Goal: Share content: Share content

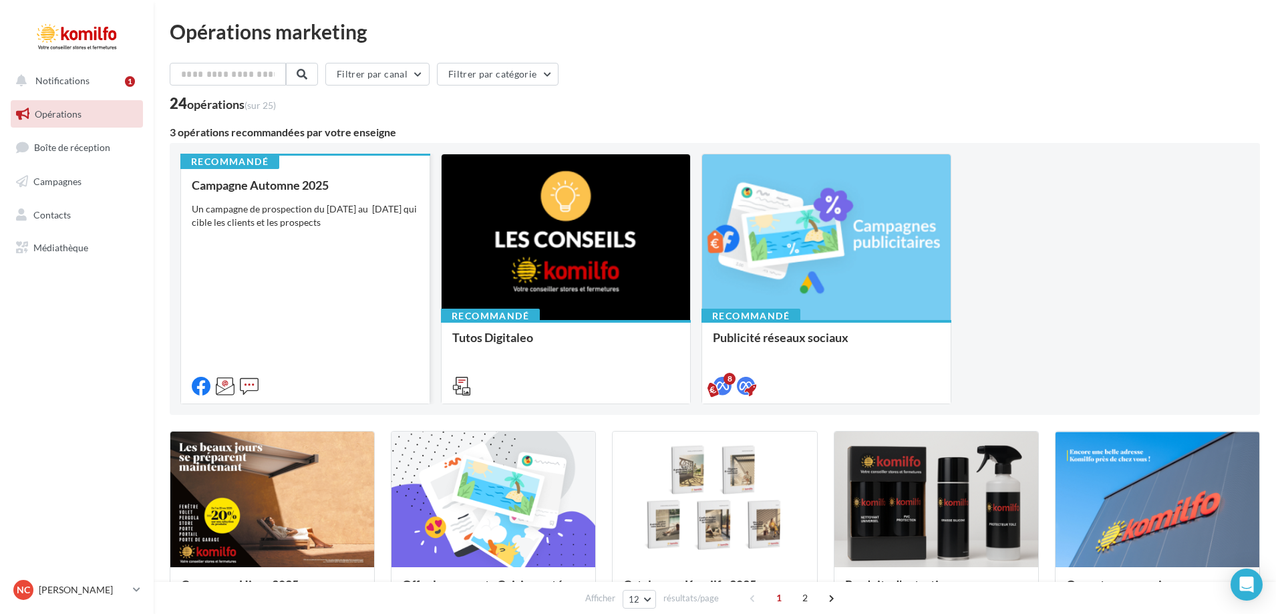
click at [342, 235] on div "Campagne Automne 2025 Un campagne de prospection du 12 septembre au 4 octobre 2…" at bounding box center [305, 284] width 227 height 213
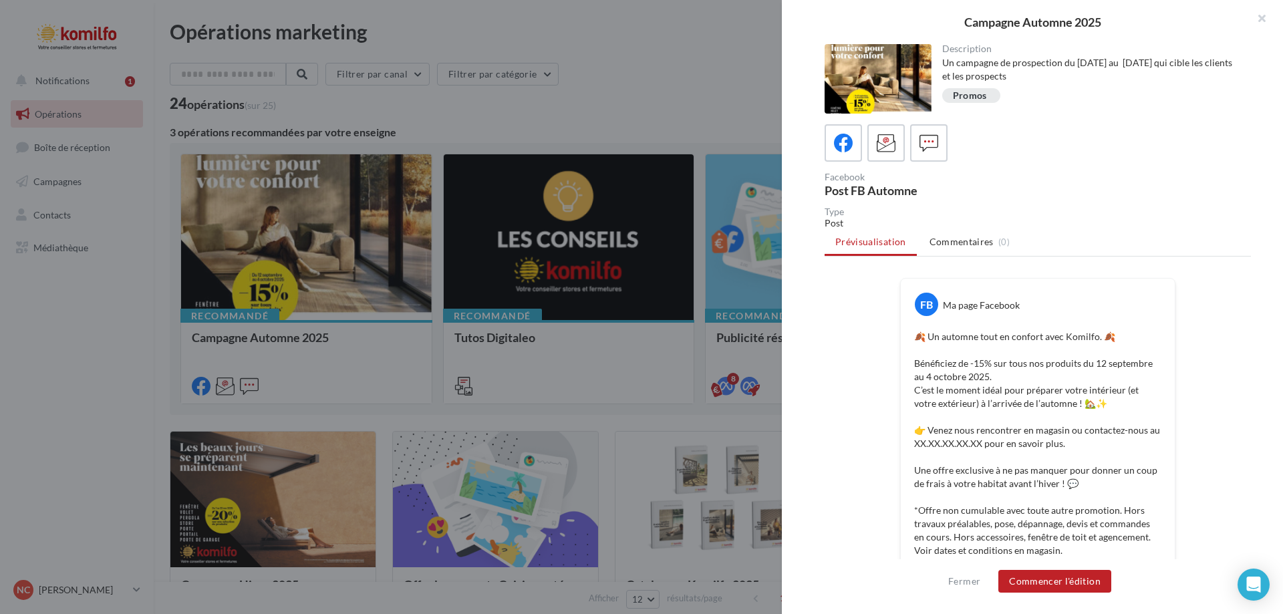
drag, startPoint x: 959, startPoint y: 21, endPoint x: 1110, endPoint y: 12, distance: 151.3
click at [1110, 12] on div "Campagne Automne 2025" at bounding box center [1032, 22] width 501 height 44
copy div "Campagne Automne 2025"
drag, startPoint x: 914, startPoint y: 362, endPoint x: 1013, endPoint y: 376, distance: 99.9
click at [1013, 376] on p "🍂 Un automne tout en confort avec Komilfo. 🍂 Bénéficiez de -15% sur tous nos pr…" at bounding box center [1037, 457] width 247 height 254
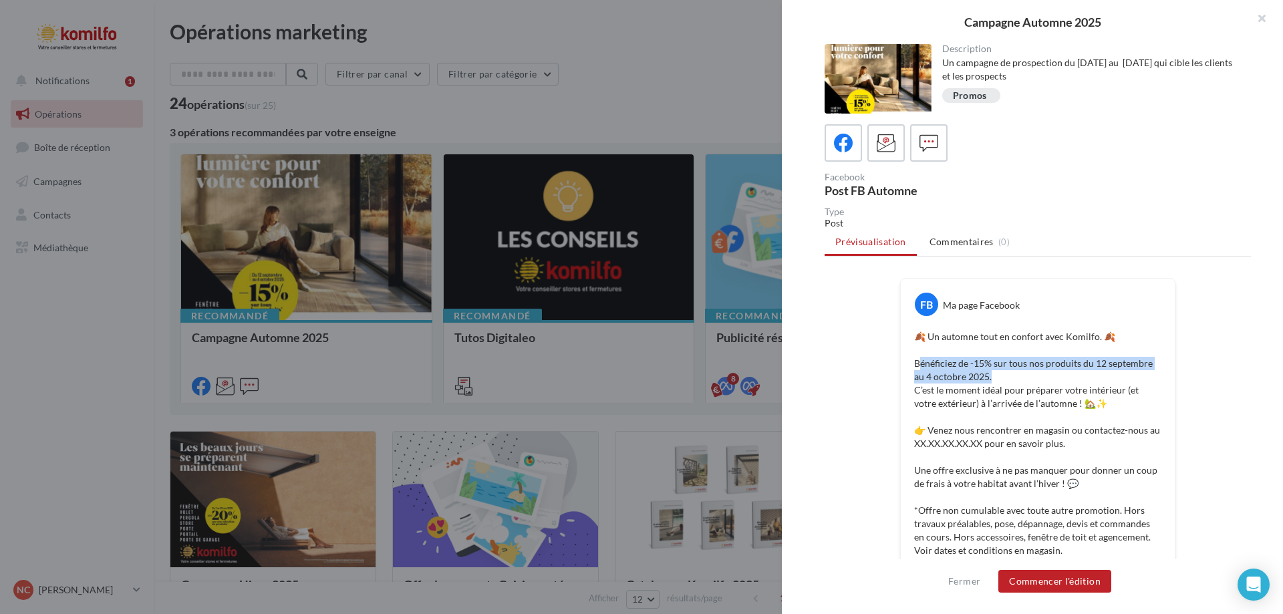
click at [917, 363] on p "🍂 Un automne tout en confort avec Komilfo. 🍂 Bénéficiez de -15% sur tous nos pr…" at bounding box center [1037, 457] width 247 height 254
drag, startPoint x: 910, startPoint y: 362, endPoint x: 981, endPoint y: 375, distance: 72.0
click at [986, 377] on div "🍂 Un automne tout en confort avec Komilfo. 🍂 Bénéficiez de -15% sur tous nos pr…" at bounding box center [1037, 457] width 267 height 261
copy p "Bénéficiez de -15% sur tous nos produits du 12 septembre au 4 octobre 2025."
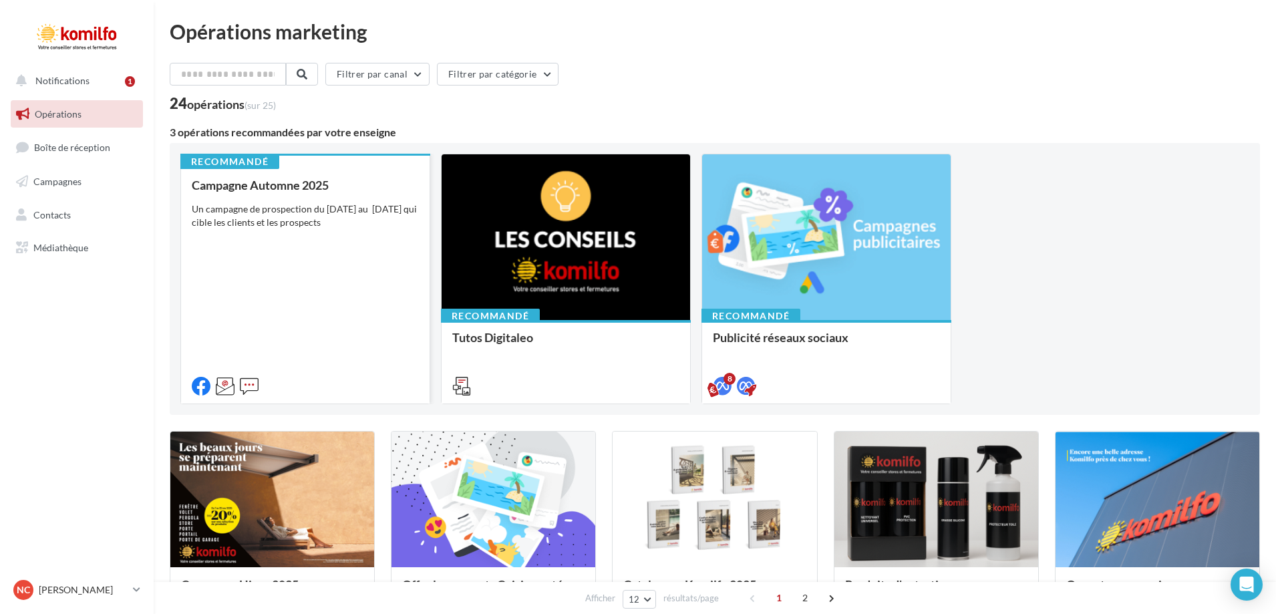
click at [325, 294] on div "Campagne Automne 2025 Un campagne de prospection du [DATE] au [DATE] qui cible …" at bounding box center [305, 284] width 227 height 213
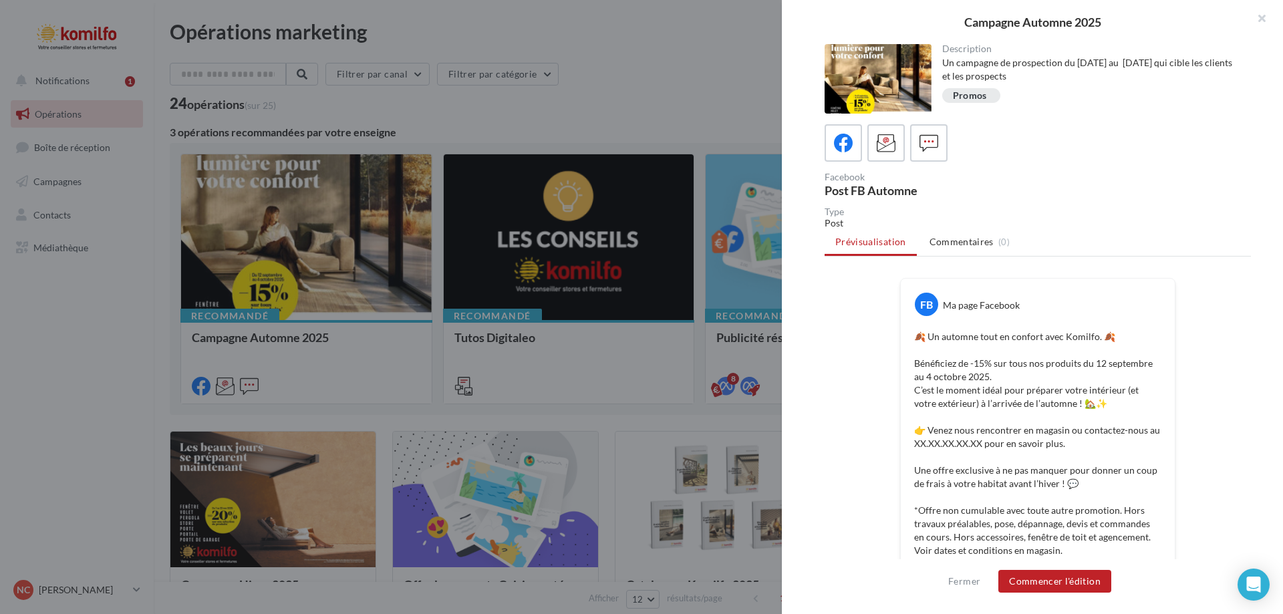
drag, startPoint x: 965, startPoint y: 20, endPoint x: 1114, endPoint y: 20, distance: 149.0
click at [1114, 20] on div "Campagne Automne 2025" at bounding box center [1032, 22] width 458 height 12
click at [958, 24] on div "Campagne Automne 2025" at bounding box center [1032, 22] width 458 height 12
drag, startPoint x: 965, startPoint y: 19, endPoint x: 1097, endPoint y: 37, distance: 132.8
click at [1118, 39] on div "Campagne Automne 2025" at bounding box center [1032, 22] width 501 height 44
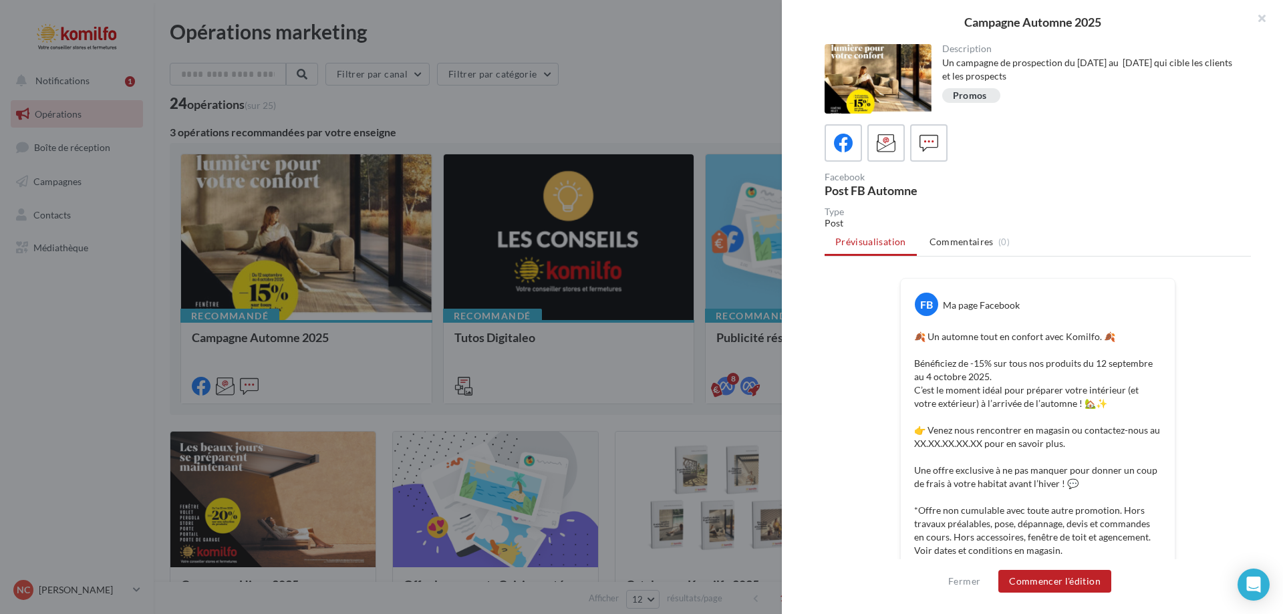
copy div "Campagne Automne 2025"
drag, startPoint x: 913, startPoint y: 364, endPoint x: 985, endPoint y: 374, distance: 72.8
click at [985, 374] on p "🍂 Un automne tout en confort avec Komilfo. 🍂 Bénéficiez de -15% sur tous nos pr…" at bounding box center [1037, 457] width 247 height 254
copy p "Bénéficiez de -15% sur tous nos produits du [DATE] au [DATE]"
drag, startPoint x: 958, startPoint y: 23, endPoint x: 1108, endPoint y: 23, distance: 149.7
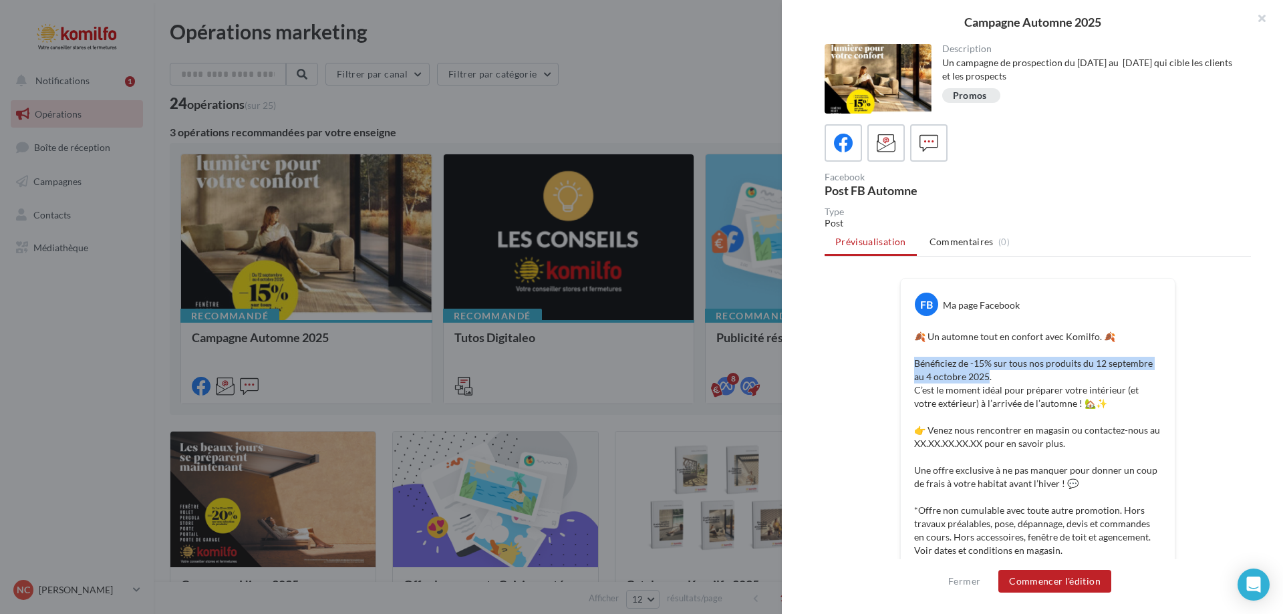
click at [1108, 23] on div "Campagne Automne 2025" at bounding box center [1032, 22] width 458 height 12
copy div "Campagne Automne 2025"
drag, startPoint x: 911, startPoint y: 365, endPoint x: 986, endPoint y: 374, distance: 76.0
click at [986, 374] on p "🍂 Un automne tout en confort avec Komilfo. 🍂 Bénéficiez de -15% sur tous nos pr…" at bounding box center [1037, 457] width 247 height 254
copy p "Bénéficiez de -15% sur tous nos produits du 12 septembre au 4 octobre 2025."
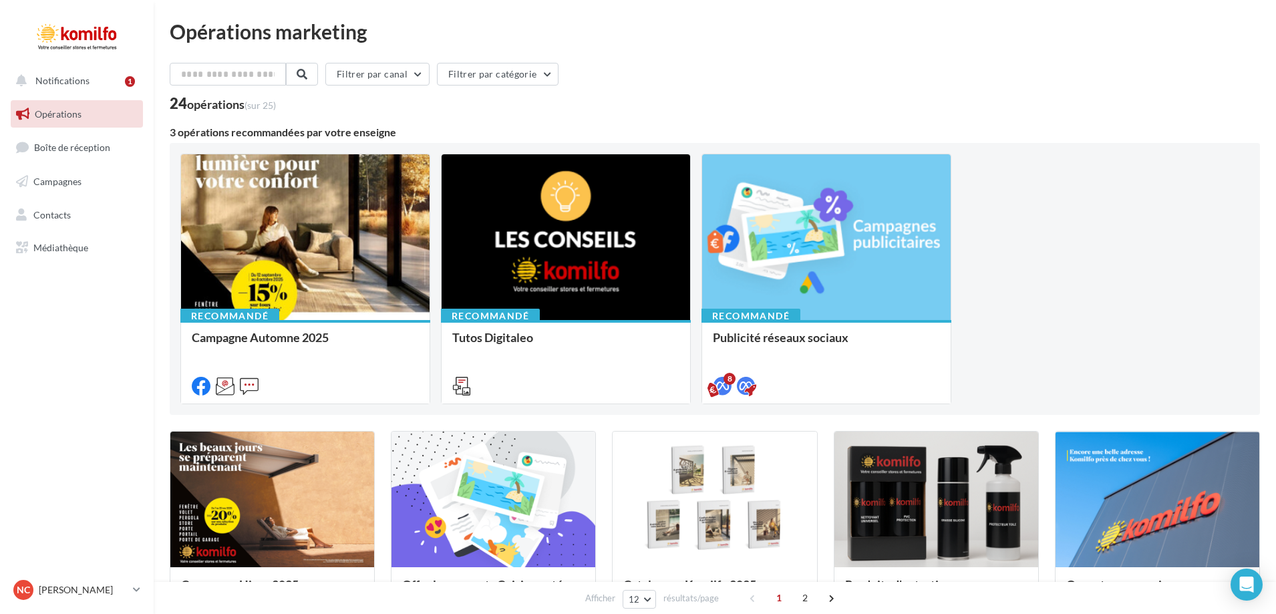
click at [0, 0] on div "Un campagne de prospection du [DATE] au [DATE] qui cible les clients et les pro…" at bounding box center [0, 0] width 0 height 0
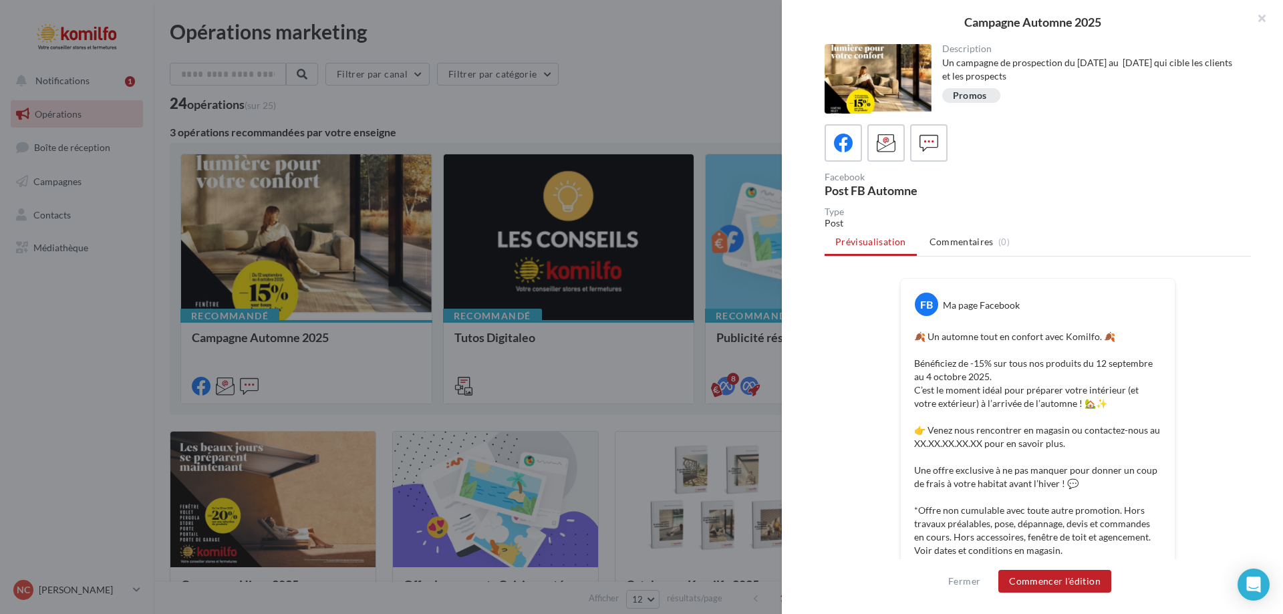
drag, startPoint x: 954, startPoint y: 26, endPoint x: 1105, endPoint y: 27, distance: 150.4
click at [1105, 27] on div "Campagne Automne 2025" at bounding box center [1032, 22] width 458 height 12
copy div "Campagne Automne 2025"
click at [1111, 340] on p "🍂 Un automne tout en confort avec Komilfo. 🍂 Bénéficiez de -15% sur tous nos pr…" at bounding box center [1037, 457] width 247 height 254
drag, startPoint x: 910, startPoint y: 367, endPoint x: 1000, endPoint y: 376, distance: 90.0
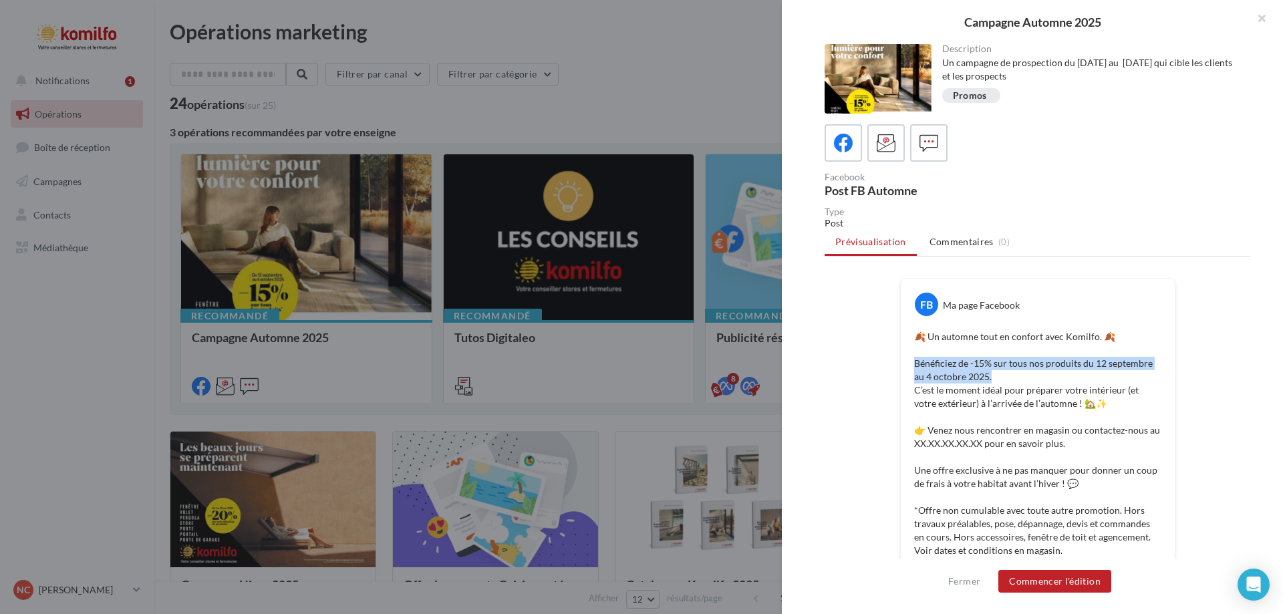
click at [1000, 376] on div "🍂 Un automne tout en confort avec Komilfo. 🍂 Bénéficiez de -15% sur tous nos pr…" at bounding box center [1037, 457] width 267 height 261
copy p "Bénéficiez de -15% sur tous nos produits du 12 septembre au 4 octobre 2025."
drag, startPoint x: 958, startPoint y: 21, endPoint x: 1103, endPoint y: 21, distance: 145.0
click at [1103, 21] on div "Campagne Automne 2025" at bounding box center [1032, 22] width 458 height 12
copy div "Campagne Automne 2025"
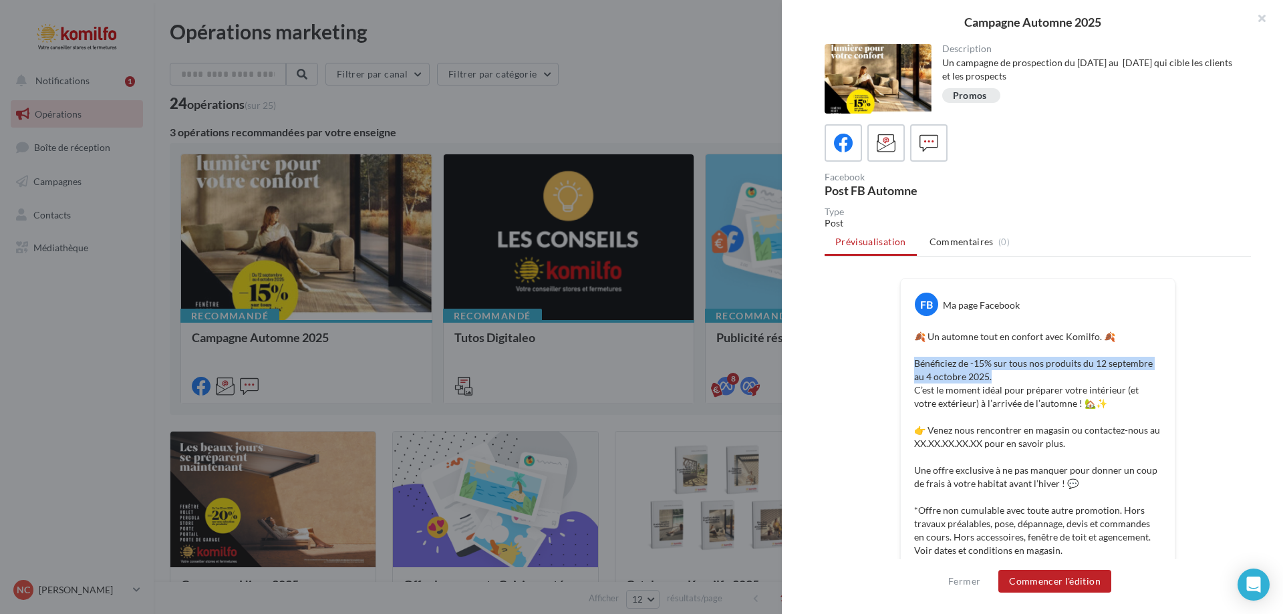
click at [997, 135] on div at bounding box center [1038, 142] width 426 height 37
drag, startPoint x: 916, startPoint y: 364, endPoint x: 1004, endPoint y: 378, distance: 89.9
click at [1004, 378] on p "🍂 Un automne tout en confort avec Komilfo. 🍂 Bénéficiez de -15% sur tous nos pr…" at bounding box center [1037, 457] width 247 height 254
copy p "Bénéficiez de -15% sur tous nos produits du 12 septembre au 4 octobre 2025."
